Goal: Information Seeking & Learning: Check status

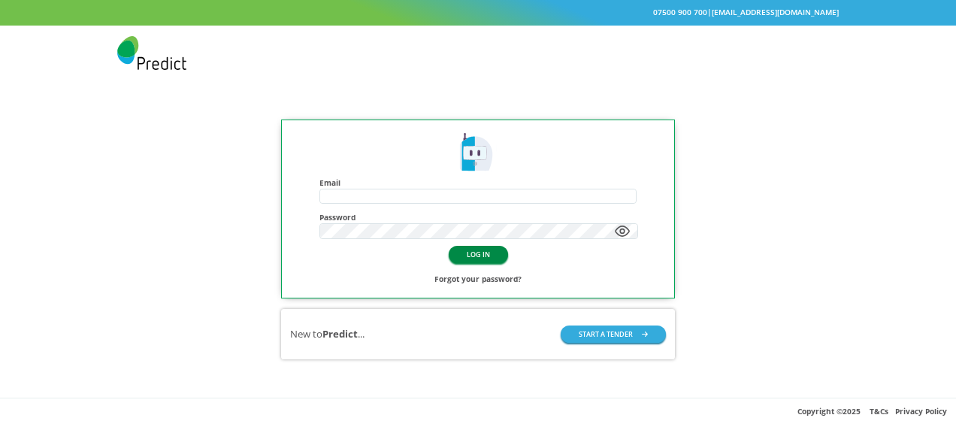
type input "**********"
click at [480, 254] on button "LOG IN" at bounding box center [478, 254] width 59 height 17
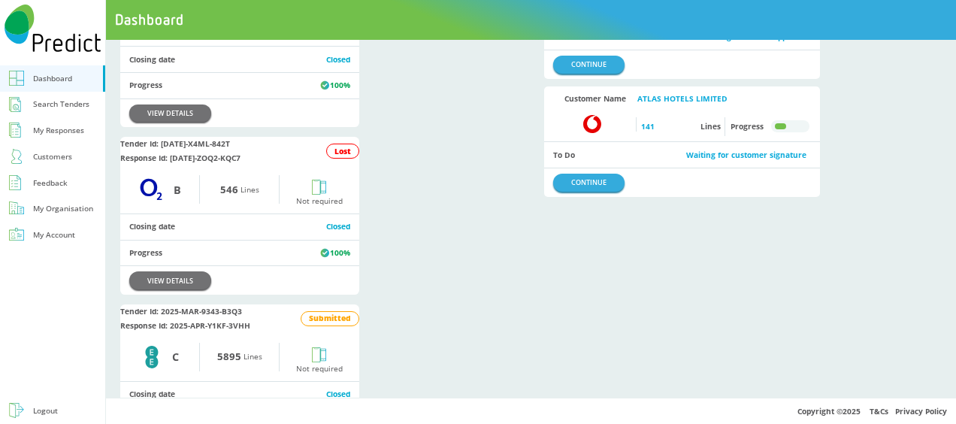
scroll to position [188, 0]
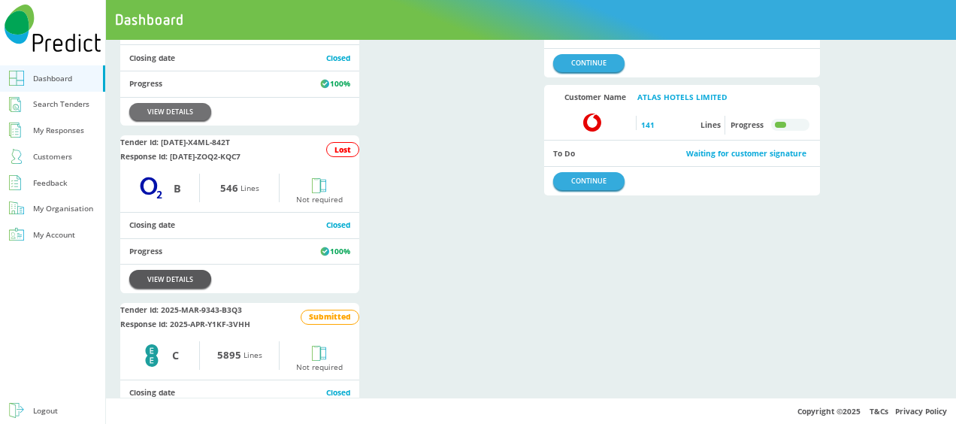
click at [178, 287] on link "VIEW DETAILS" at bounding box center [170, 278] width 82 height 17
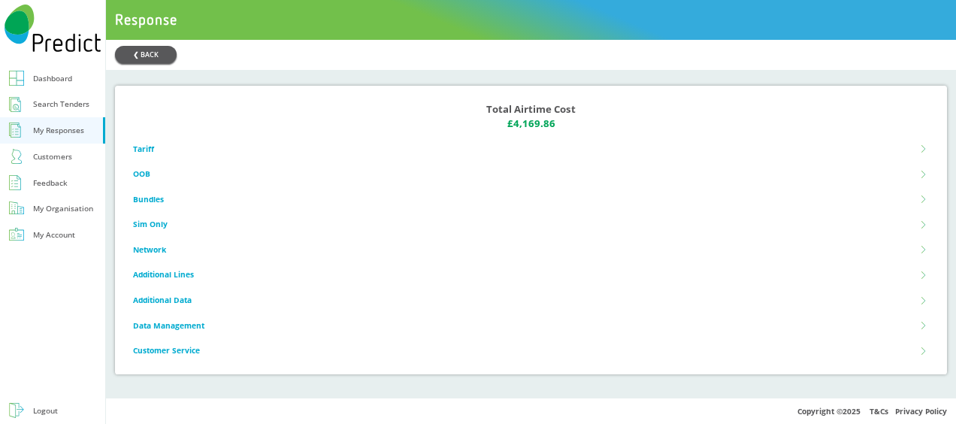
click at [144, 48] on button "❮ BACK" at bounding box center [146, 54] width 62 height 17
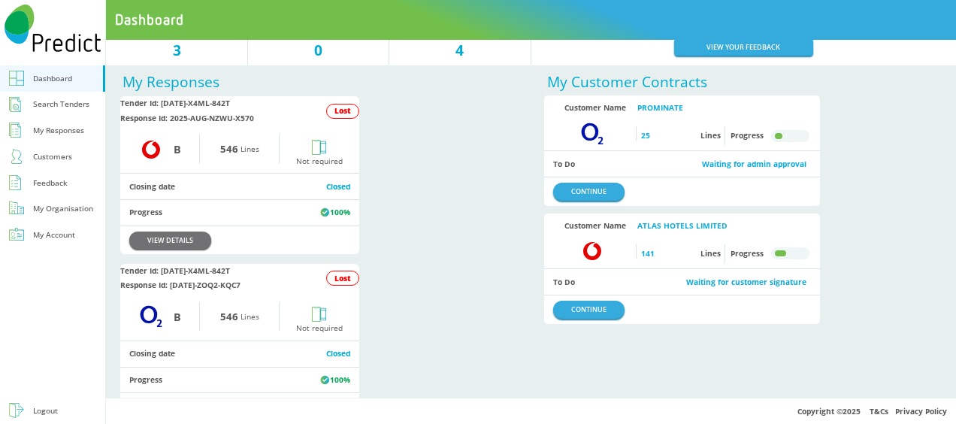
scroll to position [75, 0]
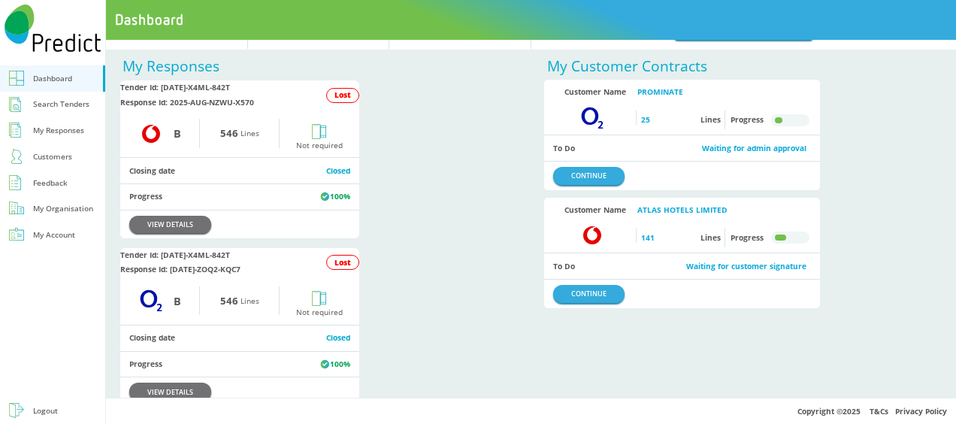
click at [47, 180] on div "Feedback" at bounding box center [50, 183] width 35 height 14
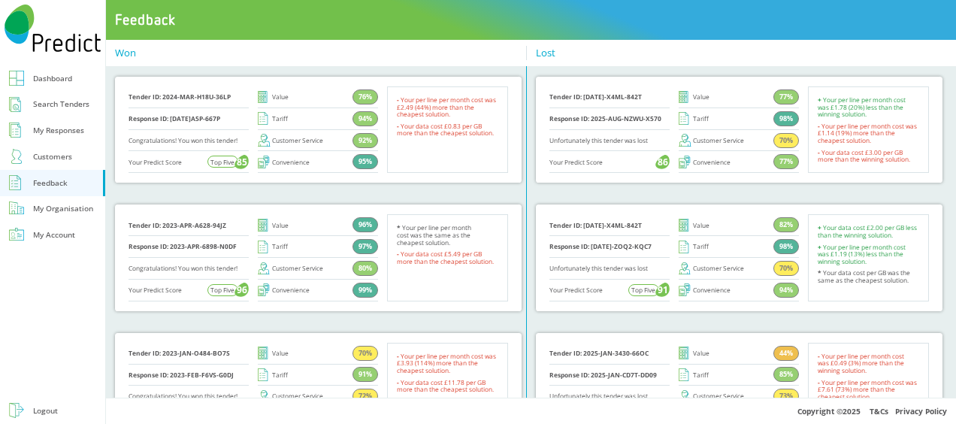
scroll to position [19, 0]
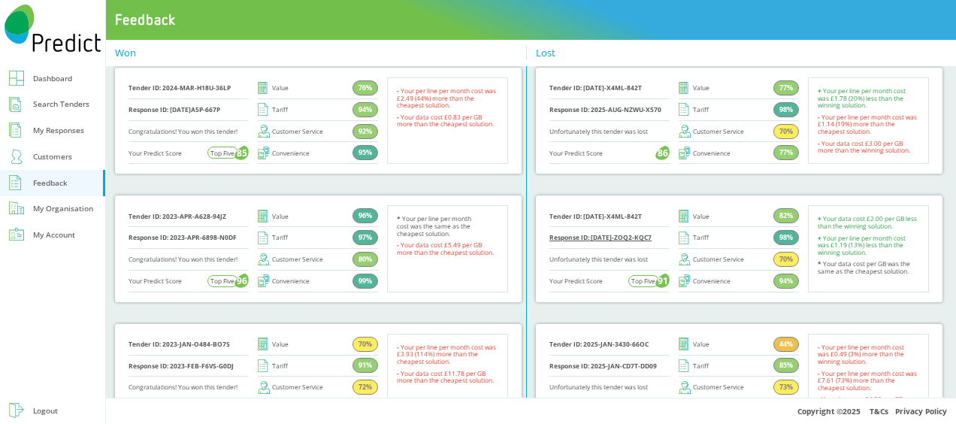
click at [619, 239] on link "Response ID: [DATE]-ZOQ2-KQC7" at bounding box center [600, 238] width 102 height 8
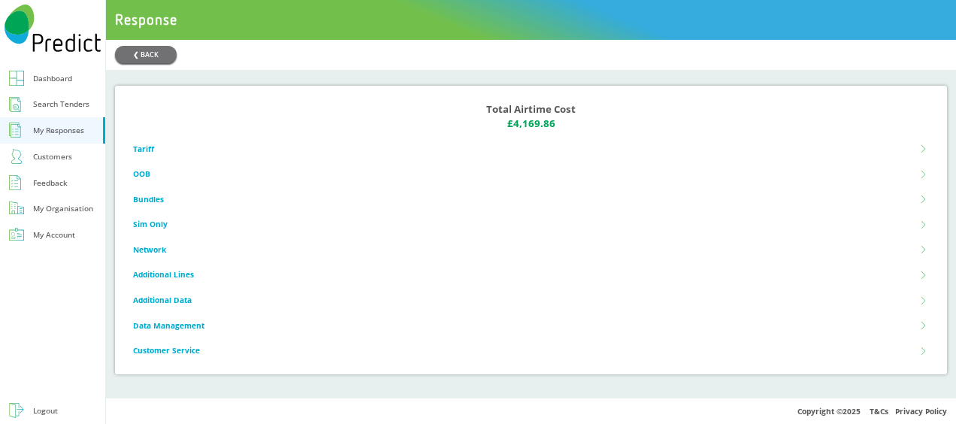
click at [136, 150] on li "Tariff" at bounding box center [531, 149] width 796 height 26
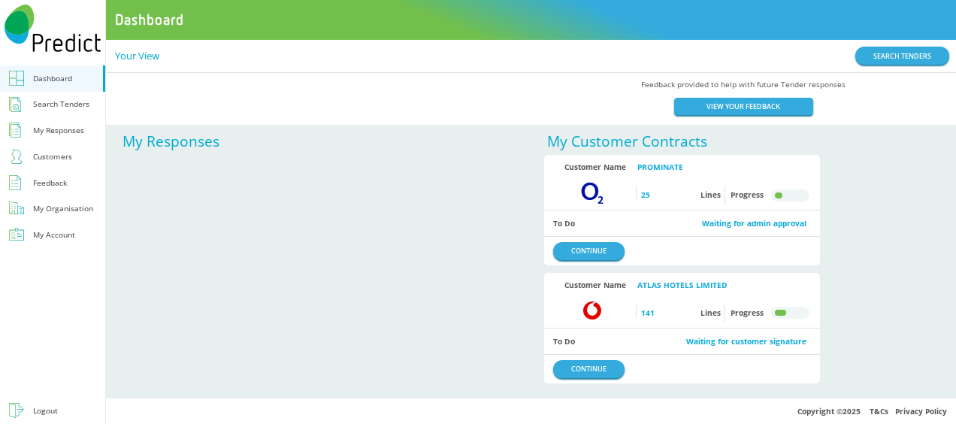
click at [55, 177] on div "Feedback" at bounding box center [50, 183] width 35 height 14
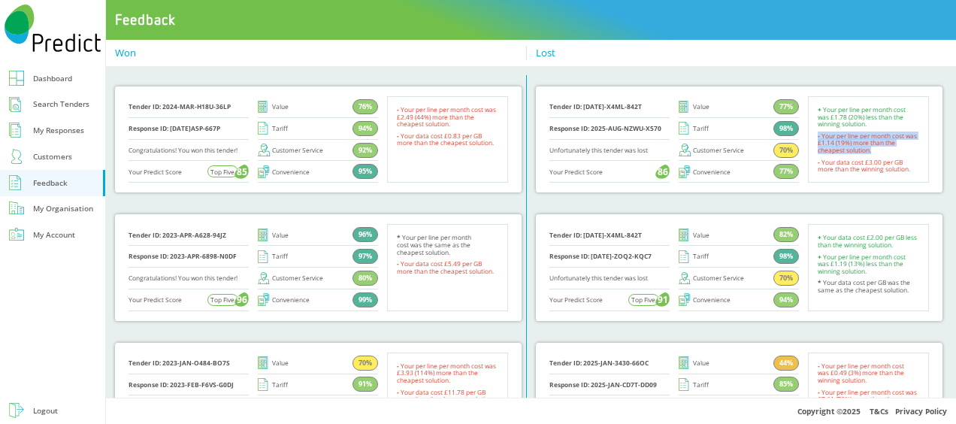
drag, startPoint x: 831, startPoint y: 146, endPoint x: 803, endPoint y: 137, distance: 29.2
click at [808, 137] on ul "+ Your per line per month cost was £1.78 (20%) less than the winning solution. …" at bounding box center [868, 139] width 121 height 86
drag, startPoint x: 803, startPoint y: 137, endPoint x: 912, endPoint y: 147, distance: 109.5
click at [912, 147] on ul "+ Your per line per month cost was £1.78 (20%) less than the winning solution. …" at bounding box center [868, 139] width 121 height 86
click at [915, 147] on ul "+ Your per line per month cost was £1.78 (20%) less than the winning solution. …" at bounding box center [868, 139] width 121 height 86
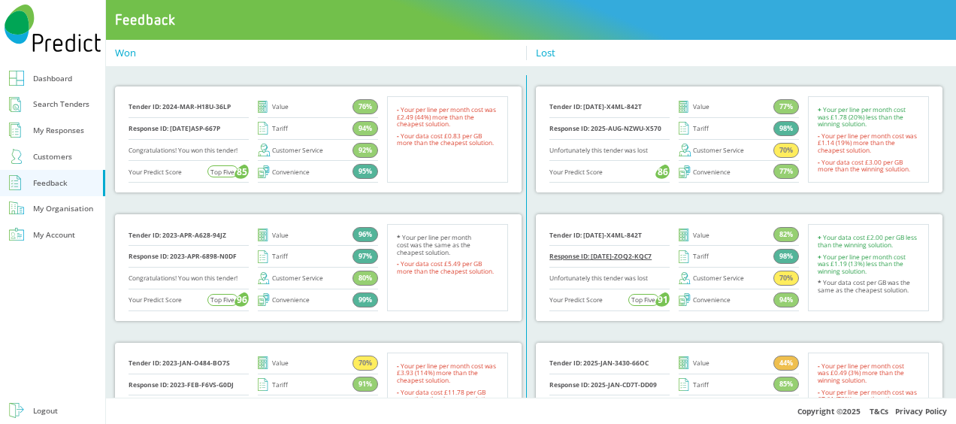
click at [618, 257] on link "Response ID: [DATE]-ZOQ2-KQC7" at bounding box center [600, 256] width 102 height 8
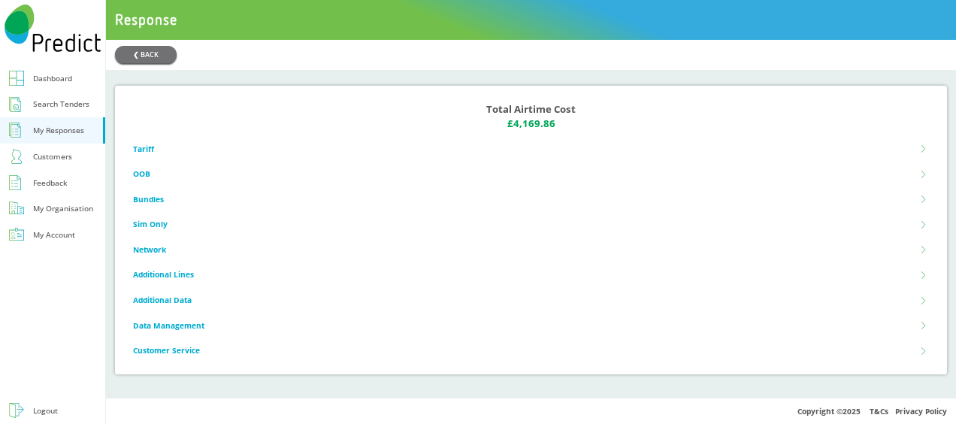
click at [143, 147] on li "Tariff" at bounding box center [531, 149] width 796 height 26
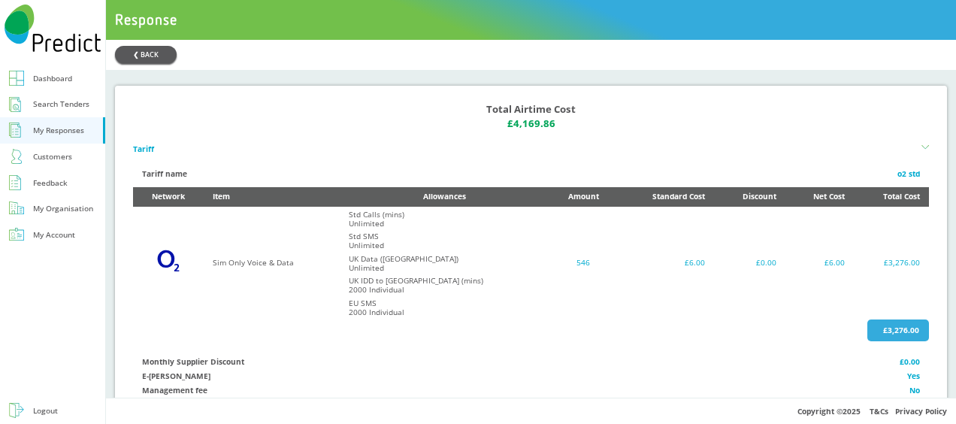
click at [152, 51] on button "❮ BACK" at bounding box center [146, 54] width 62 height 17
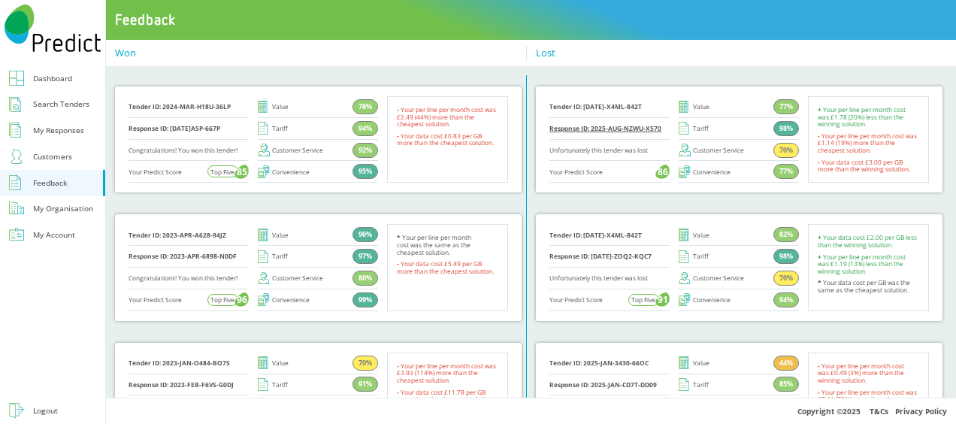
click at [604, 128] on link "Response ID: 2025-AUG-NZWU-X570" at bounding box center [605, 129] width 112 height 8
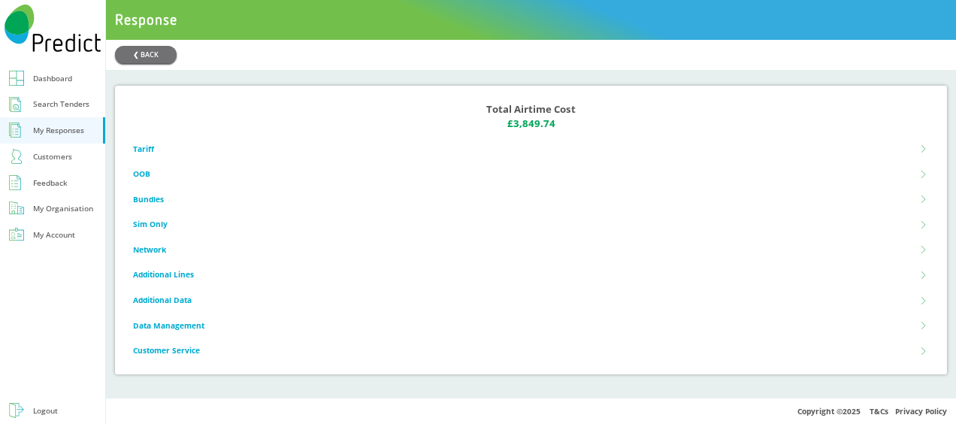
click at [142, 150] on li "Tariff" at bounding box center [531, 149] width 796 height 26
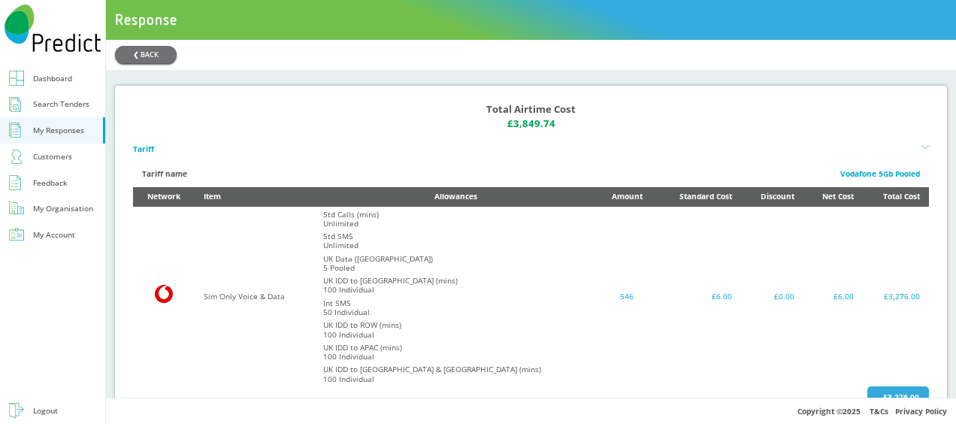
click at [142, 150] on li "Tariff" at bounding box center [531, 149] width 796 height 26
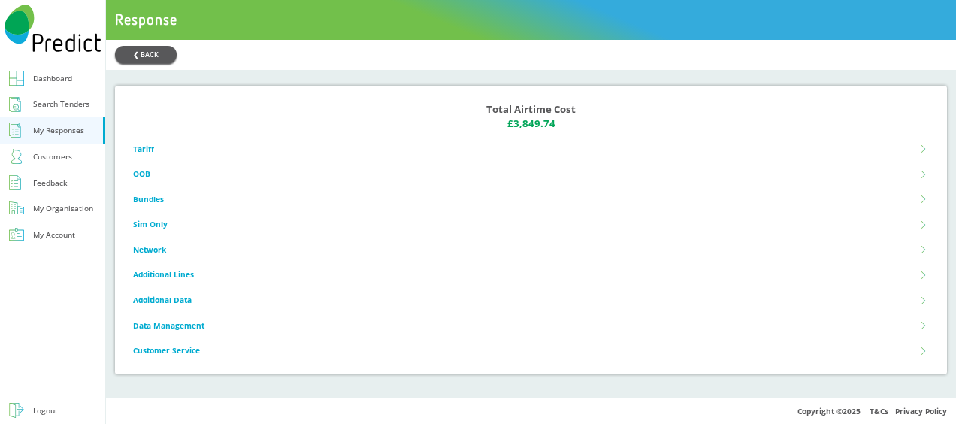
click at [143, 53] on button "❮ BACK" at bounding box center [146, 54] width 62 height 17
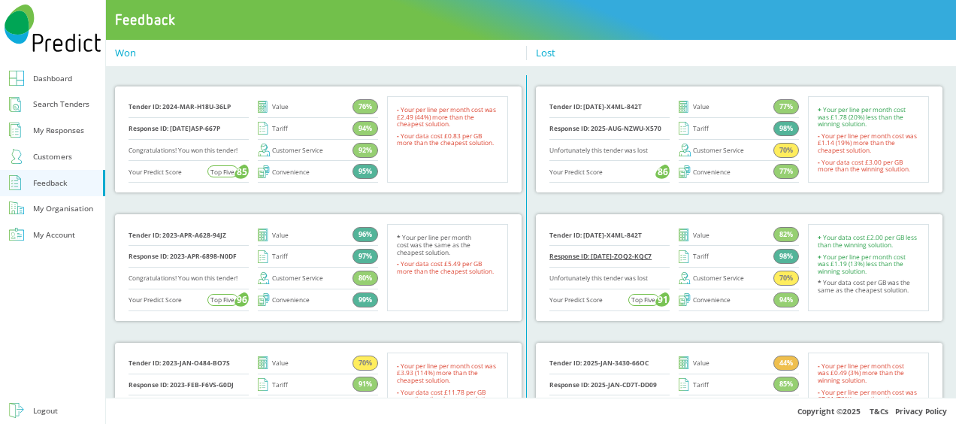
click at [577, 255] on link "Response ID: [DATE]-ZOQ2-KQC7" at bounding box center [600, 256] width 102 height 8
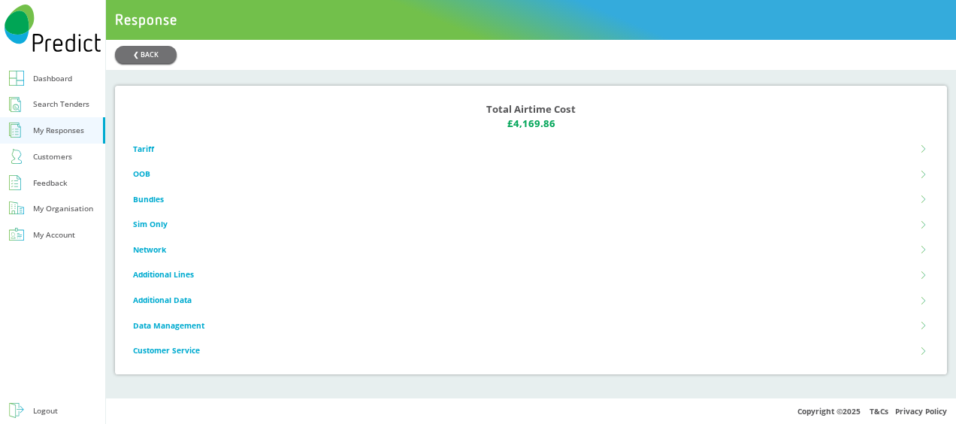
click at [144, 150] on li "Tariff" at bounding box center [531, 149] width 796 height 26
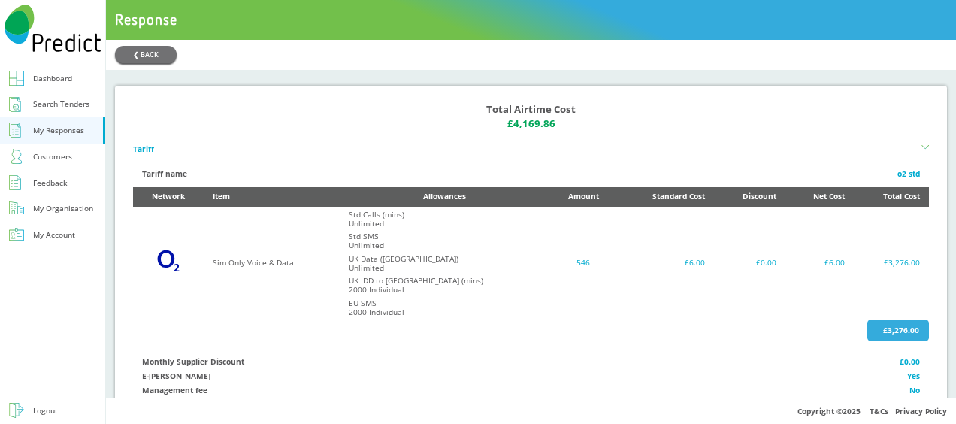
click at [144, 150] on li "Tariff" at bounding box center [531, 149] width 796 height 26
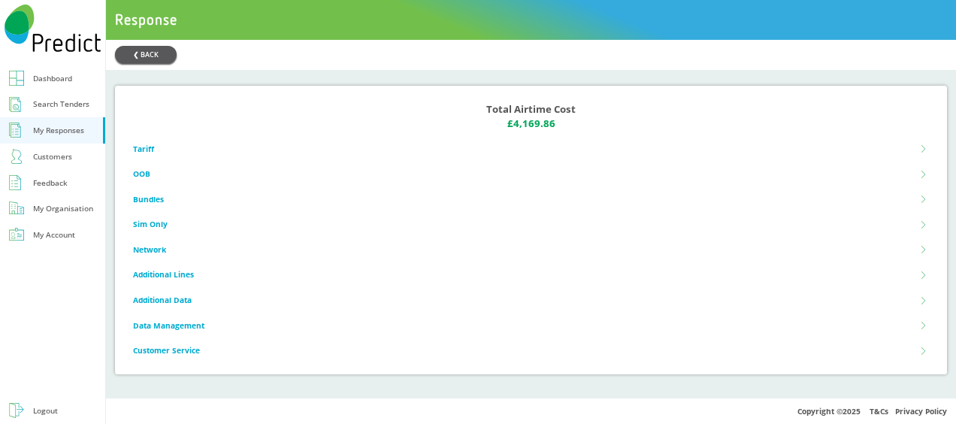
click at [152, 57] on button "❮ BACK" at bounding box center [146, 54] width 62 height 17
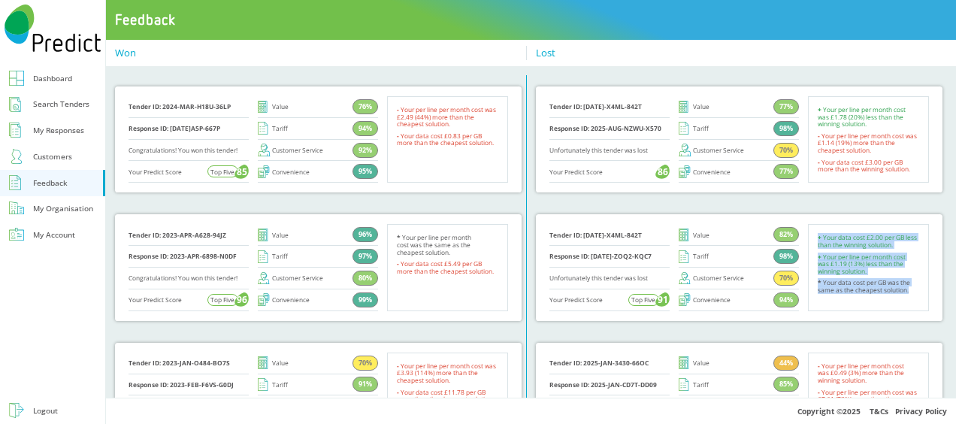
drag, startPoint x: 905, startPoint y: 292, endPoint x: 804, endPoint y: 236, distance: 115.7
click at [808, 236] on ul "+ Your data cost £2.00 per GB less than the winning solution. + Your per line p…" at bounding box center [868, 267] width 121 height 86
drag, startPoint x: 804, startPoint y: 236, endPoint x: 930, endPoint y: 289, distance: 136.7
click at [930, 289] on div "Tender ID: 2025-JUL-X4ML-842T Response ID: 2025-JUL-ZOQ2-KQC7 Unfortunately thi…" at bounding box center [739, 267] width 406 height 107
click at [922, 287] on div "Tender ID: 2025-JUL-X4ML-842T Response ID: 2025-JUL-ZOQ2-KQC7 Unfortunately thi…" at bounding box center [739, 267] width 406 height 107
